Goal: Transaction & Acquisition: Purchase product/service

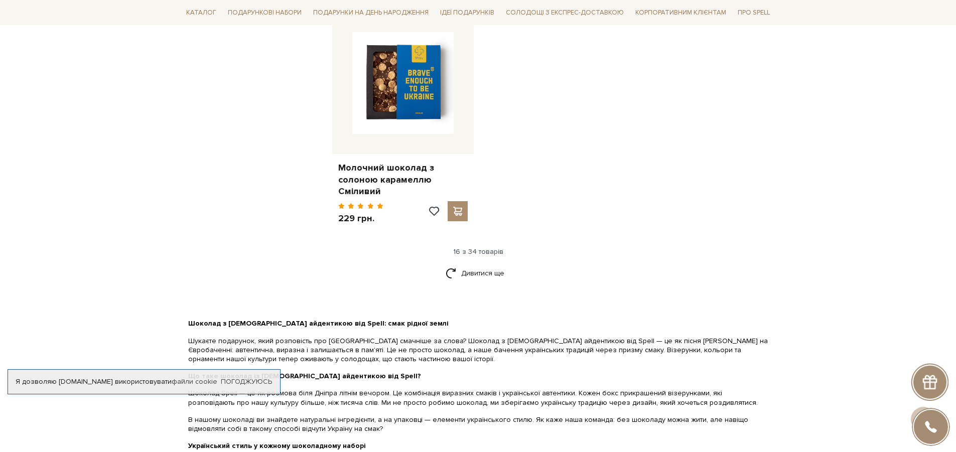
scroll to position [1255, 0]
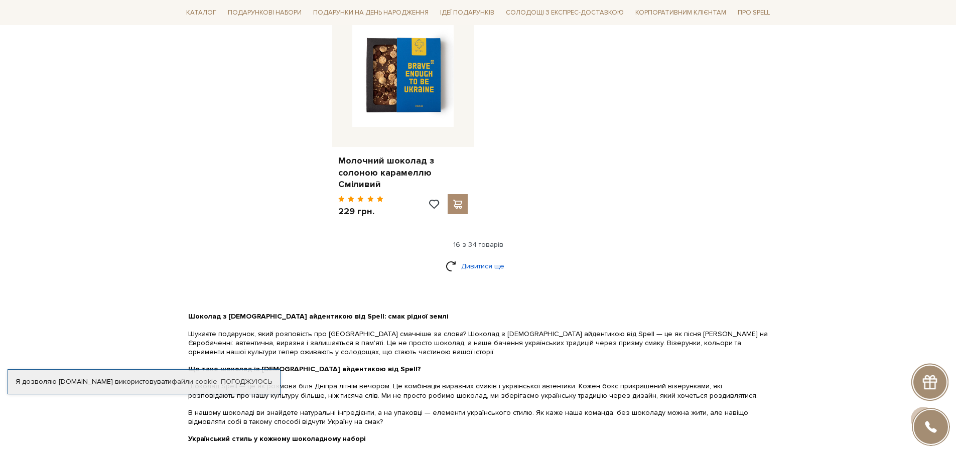
click at [474, 258] on link "Дивитися ще" at bounding box center [478, 266] width 65 height 18
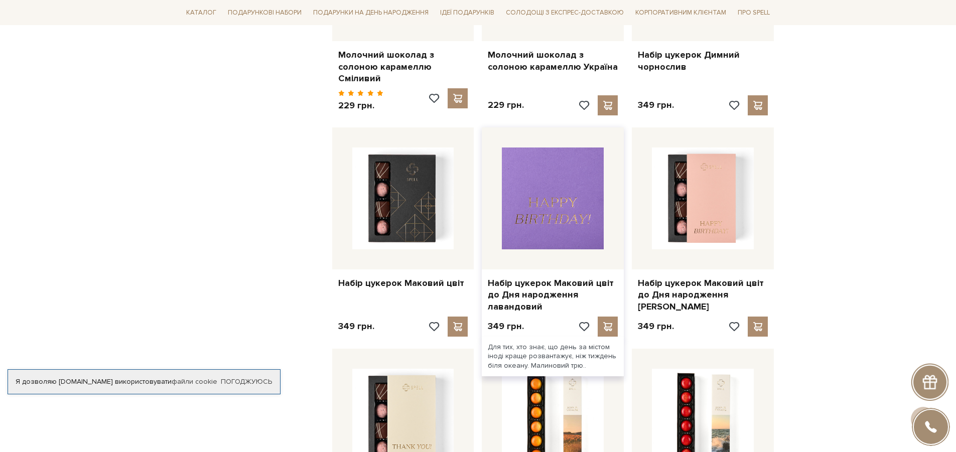
scroll to position [1405, 0]
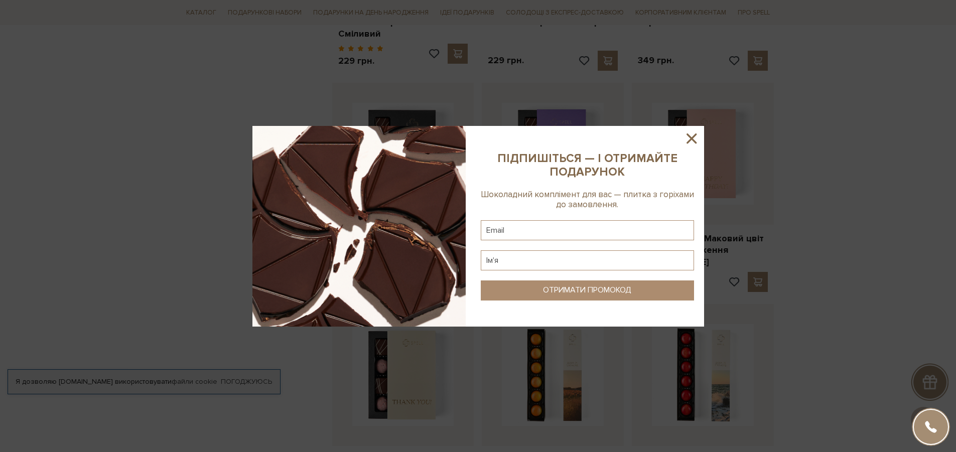
click at [694, 134] on icon at bounding box center [691, 138] width 17 height 17
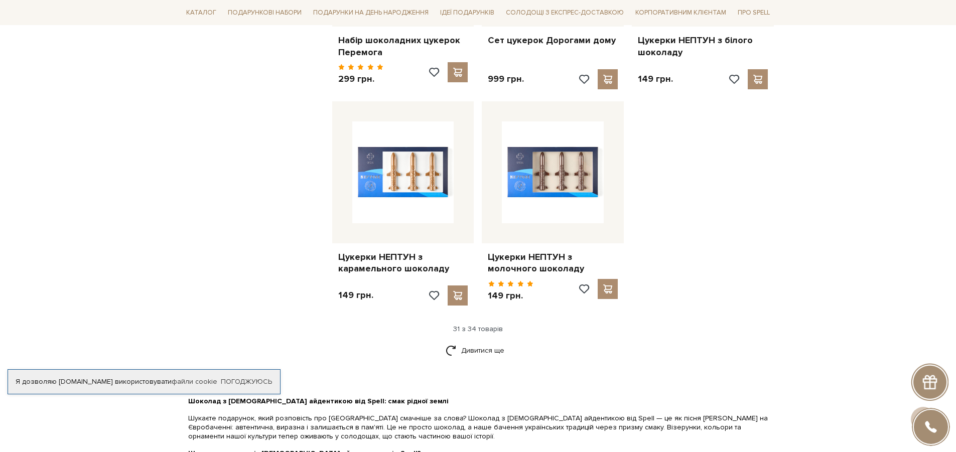
scroll to position [2258, 0]
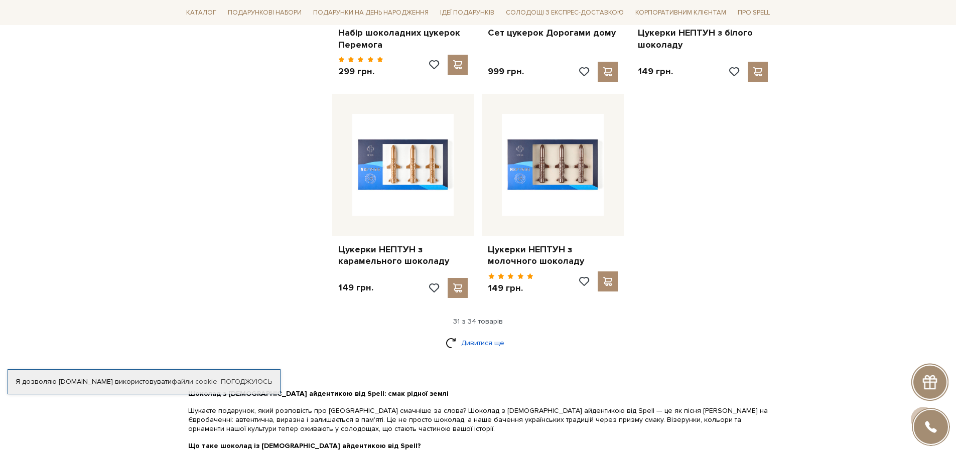
click at [485, 334] on link "Дивитися ще" at bounding box center [478, 343] width 65 height 18
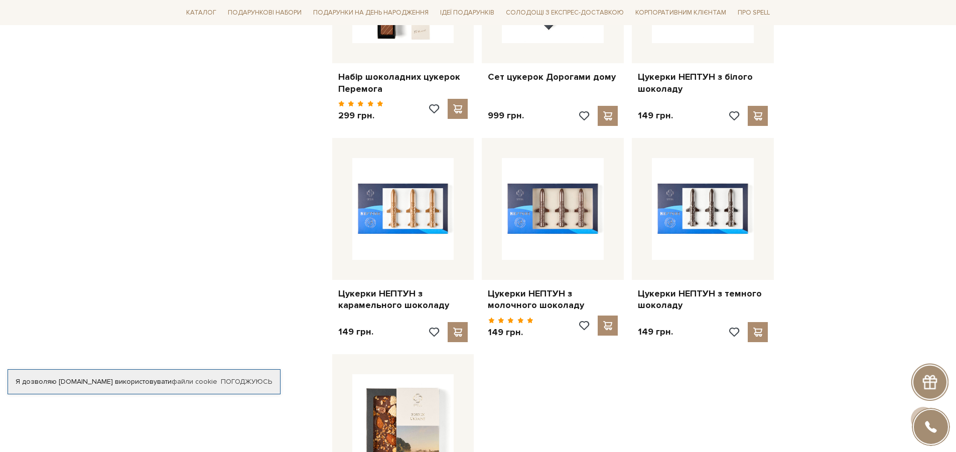
scroll to position [2208, 0]
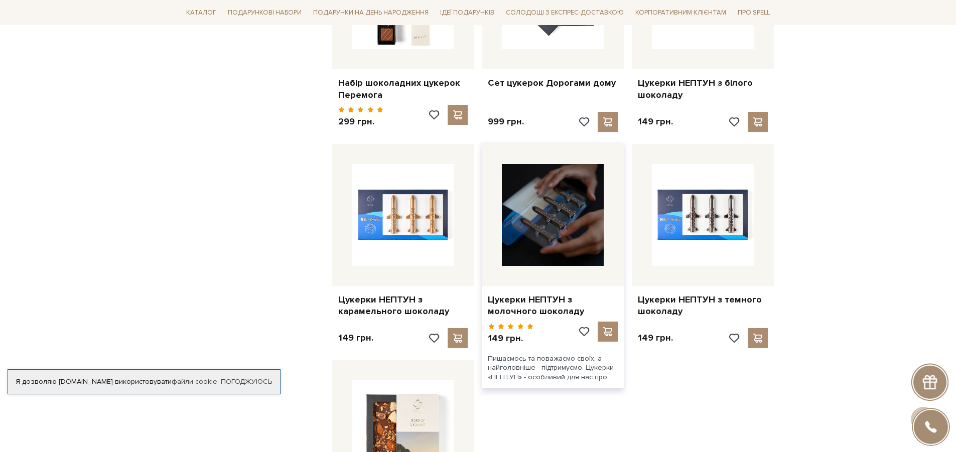
click at [560, 251] on img at bounding box center [553, 215] width 102 height 102
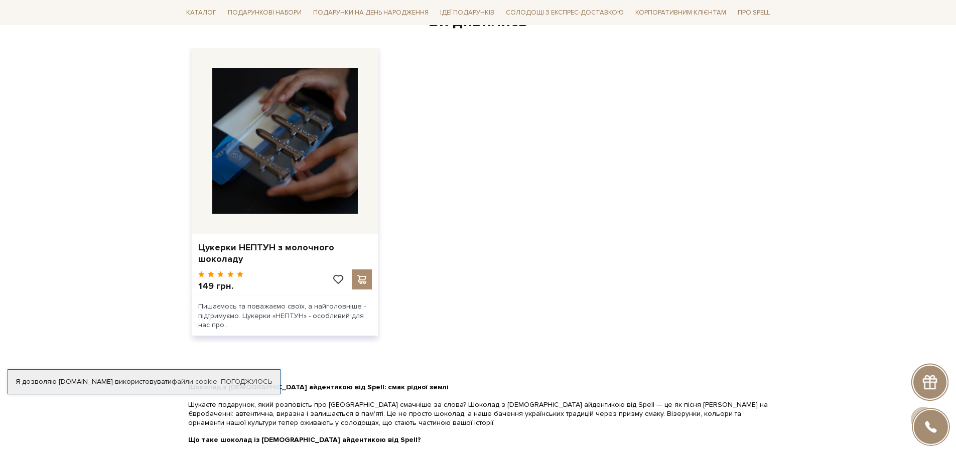
scroll to position [1756, 0]
